Goal: Information Seeking & Learning: Get advice/opinions

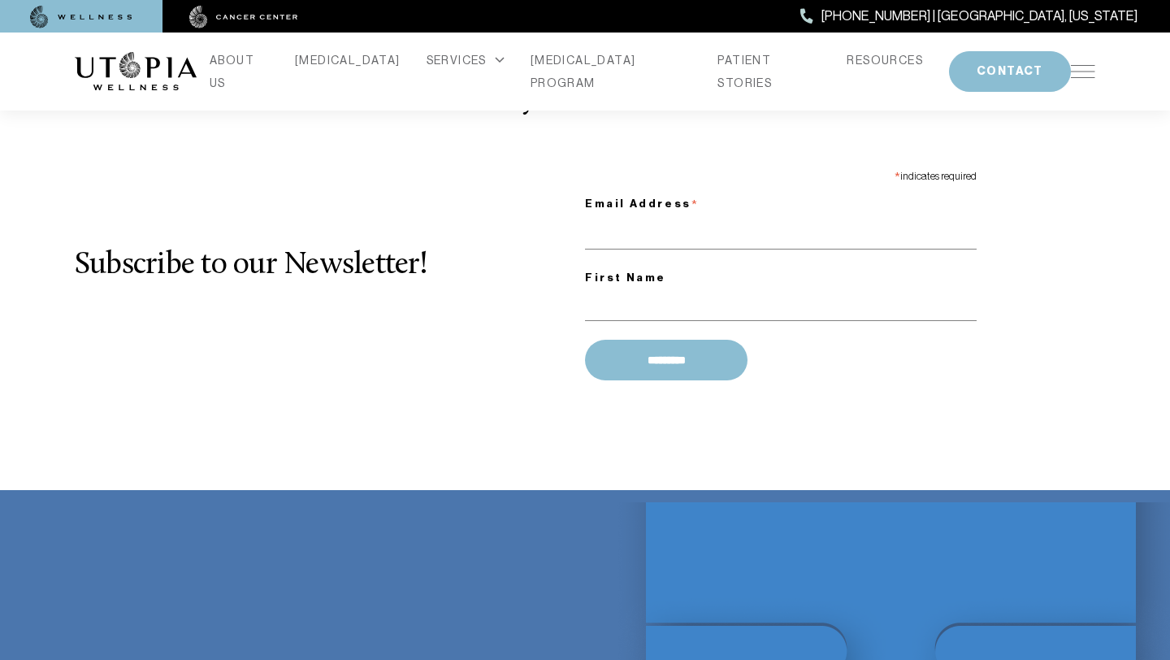
scroll to position [2274, 0]
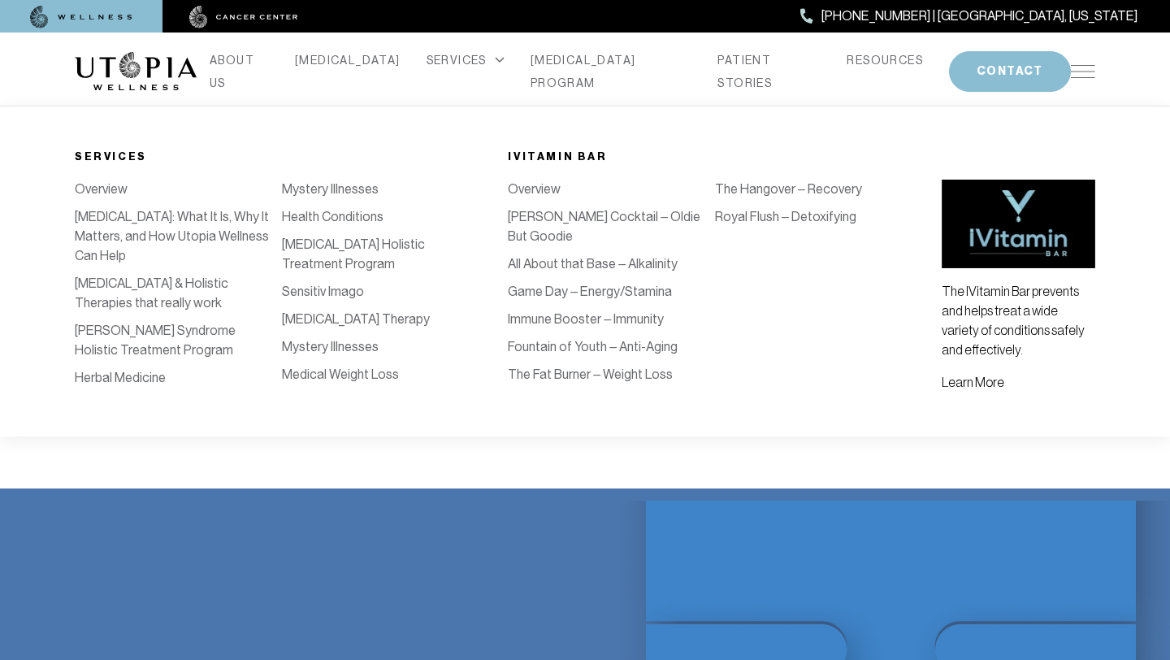
click at [464, 63] on div "SERVICES" at bounding box center [466, 60] width 78 height 23
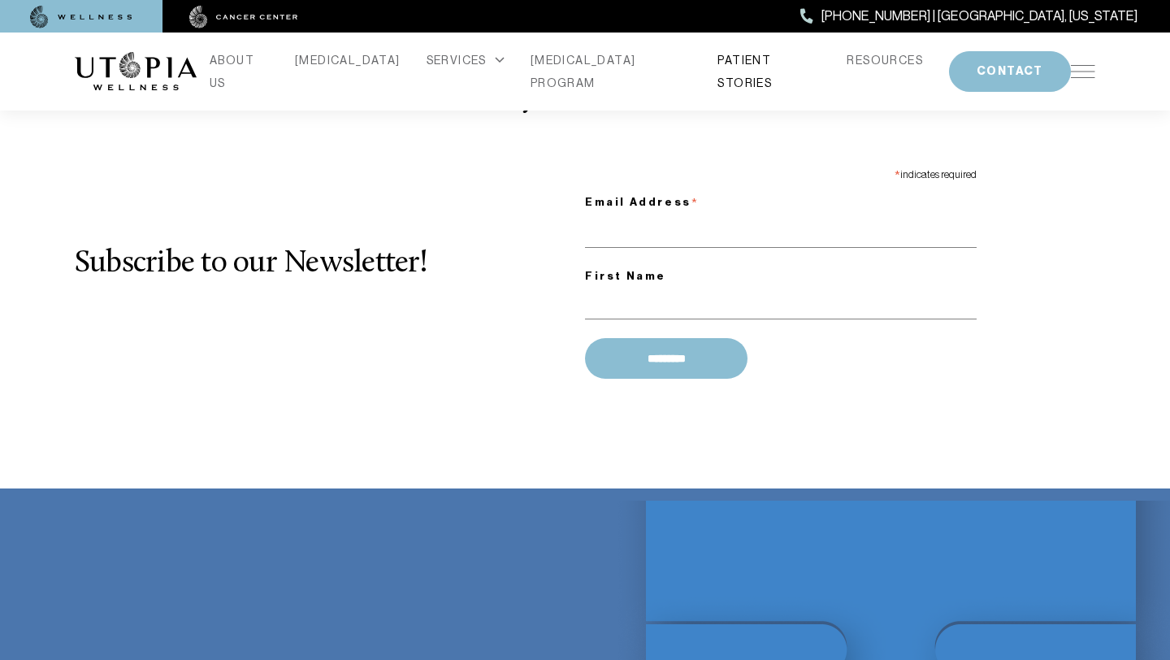
click at [722, 67] on link "PATIENT STORIES" at bounding box center [769, 72] width 103 height 46
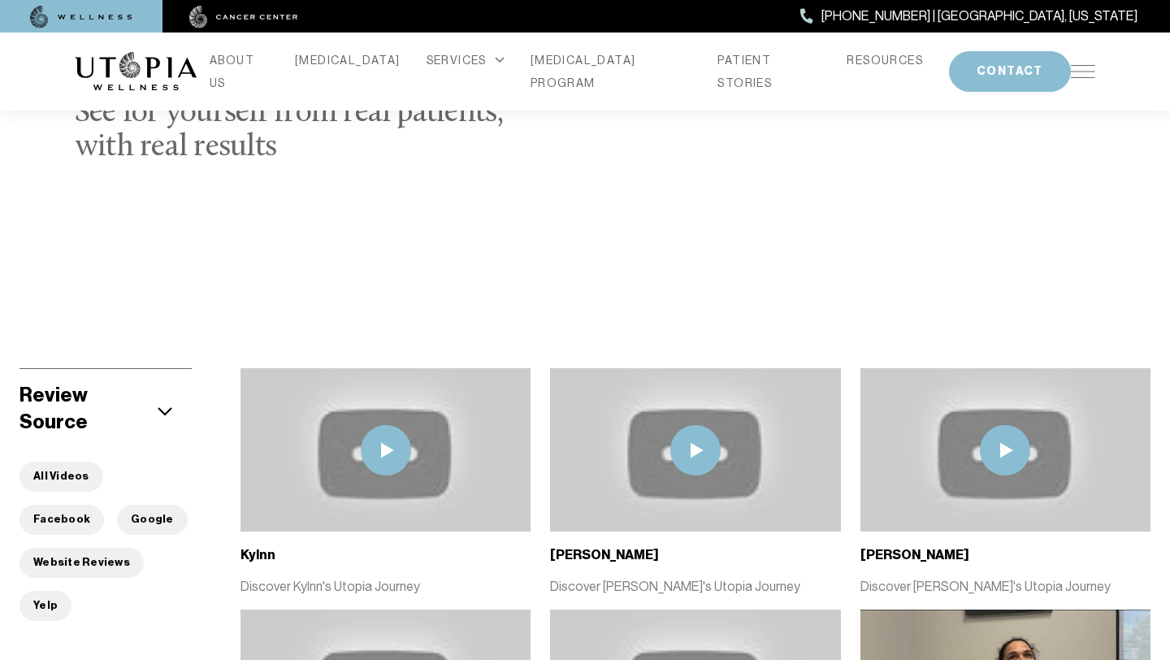
scroll to position [203, 0]
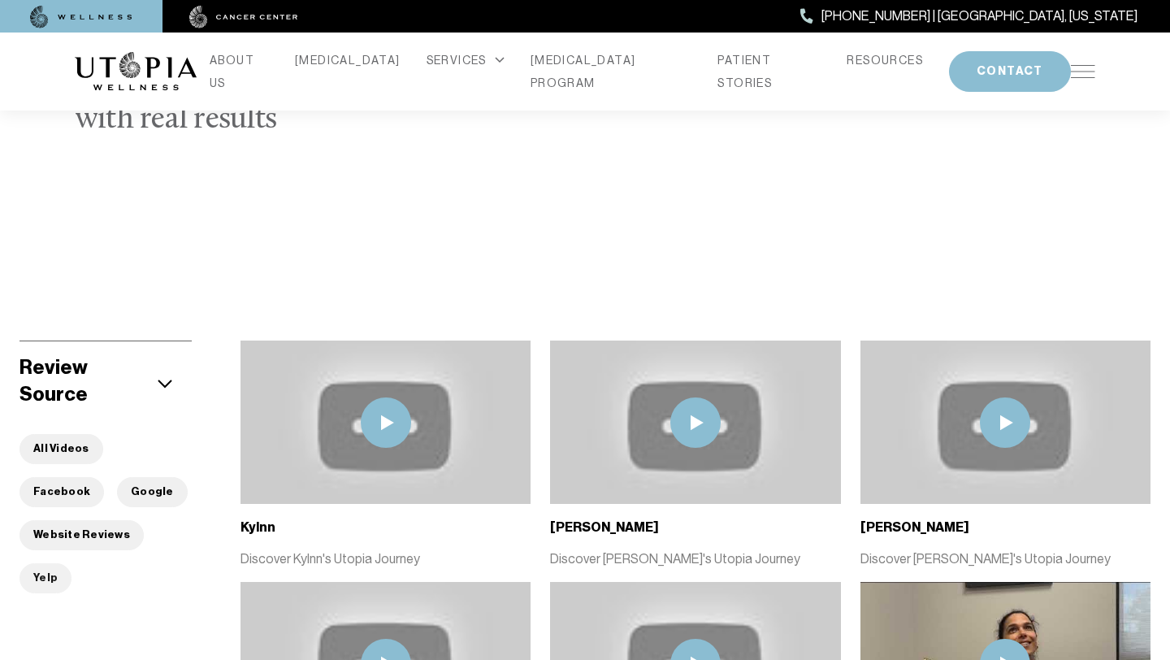
click at [46, 563] on button "Yelp" at bounding box center [46, 578] width 52 height 30
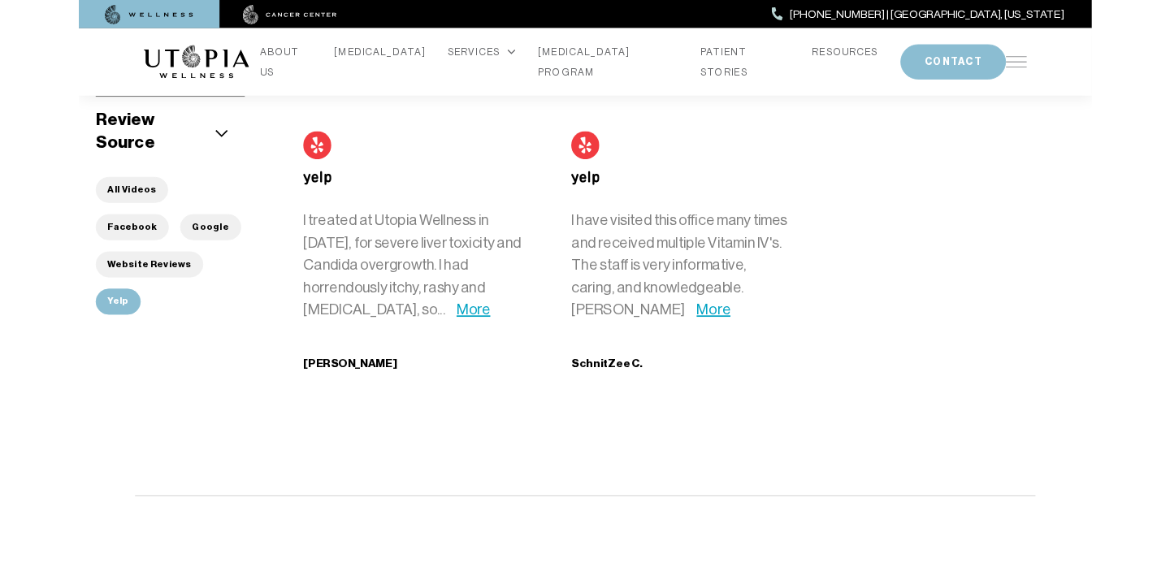
scroll to position [442, 0]
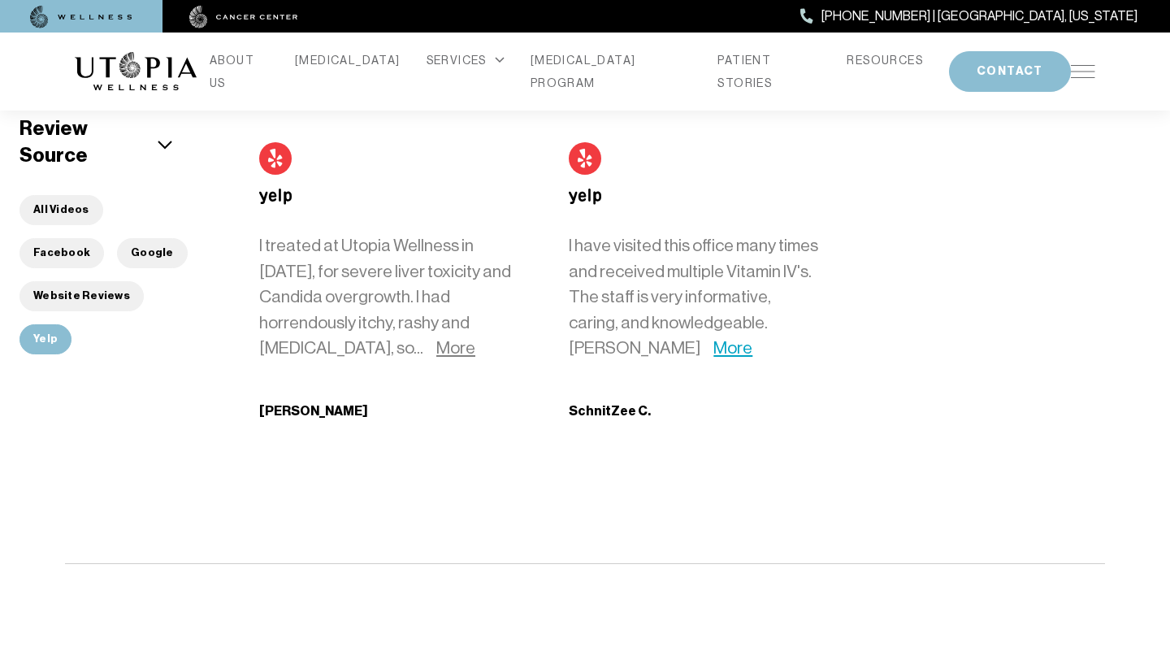
click at [436, 340] on link "More" at bounding box center [455, 348] width 39 height 20
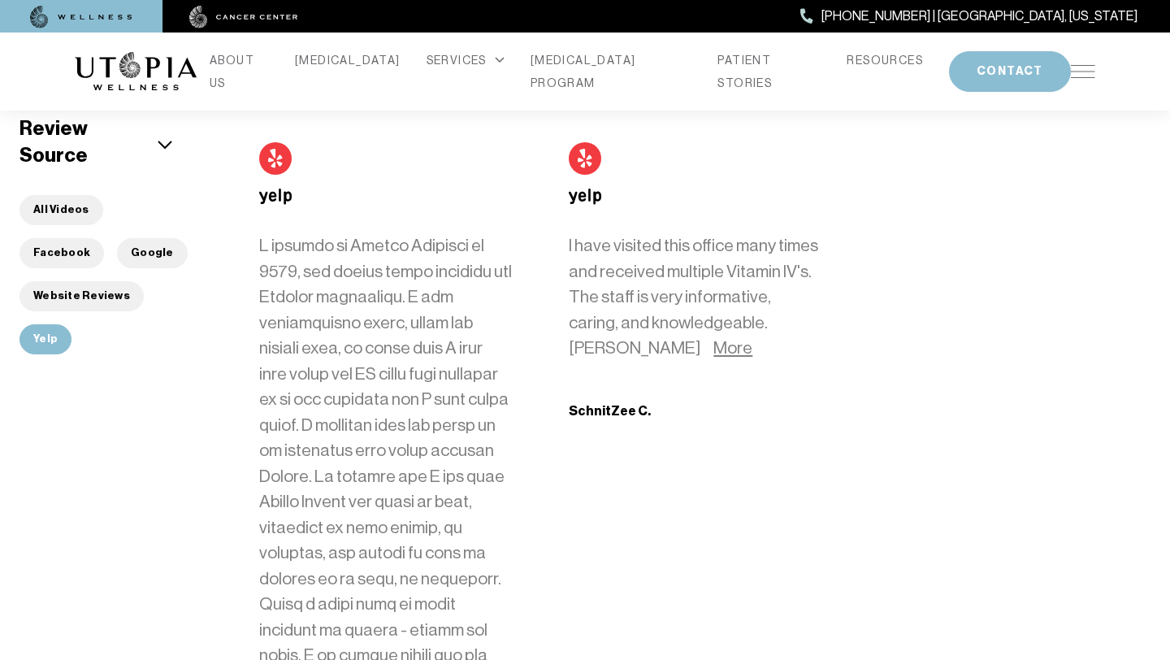
click at [714, 357] on link "More" at bounding box center [733, 348] width 39 height 20
